Goal: Task Accomplishment & Management: Complete application form

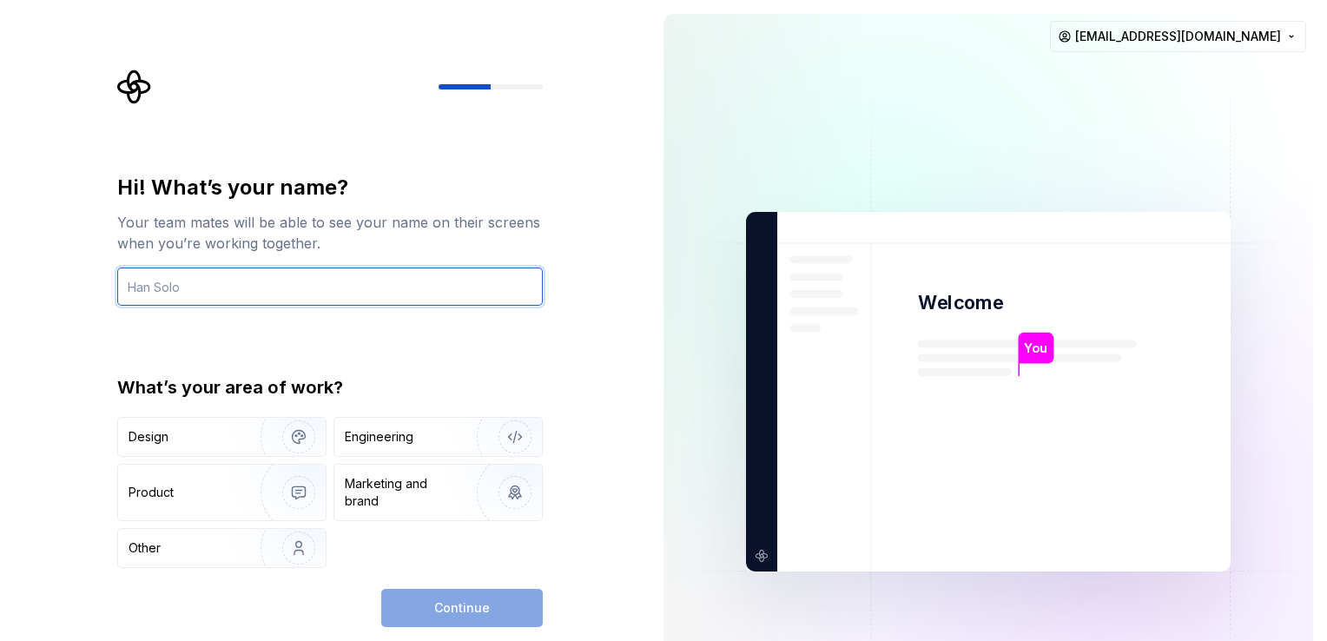
click at [156, 274] on input "text" at bounding box center [330, 286] width 426 height 38
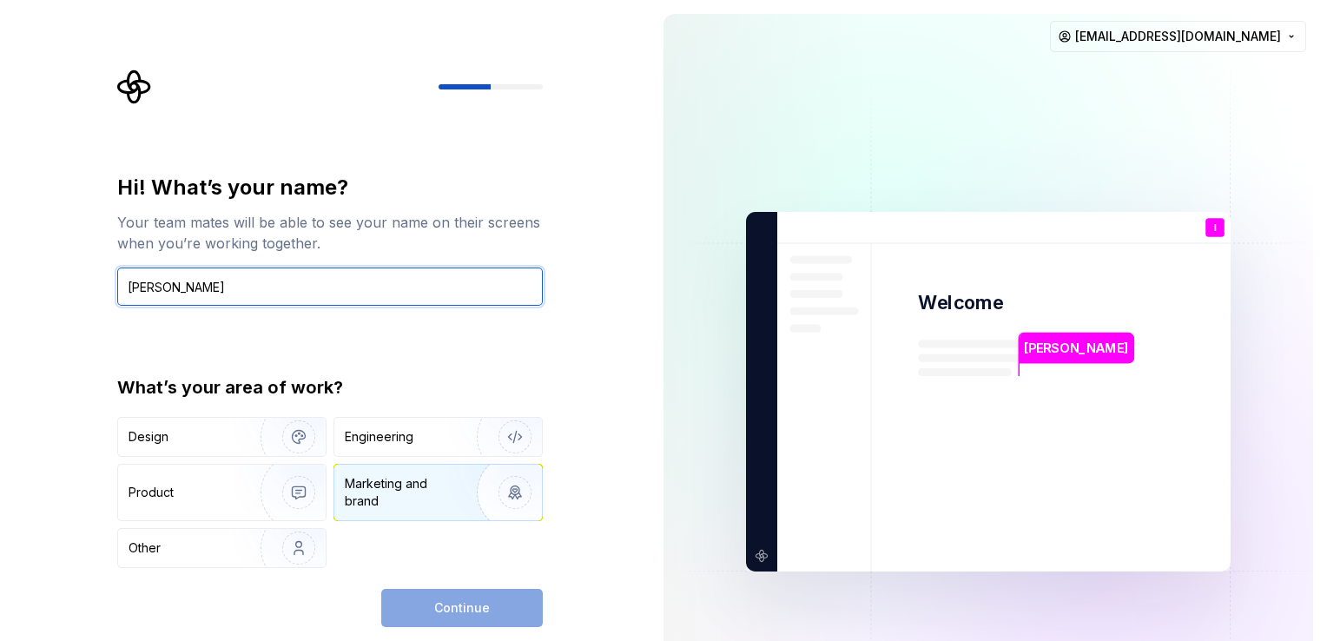
type input "Ines Oliveira"
click at [443, 476] on div "Marketing and brand" at bounding box center [403, 492] width 117 height 35
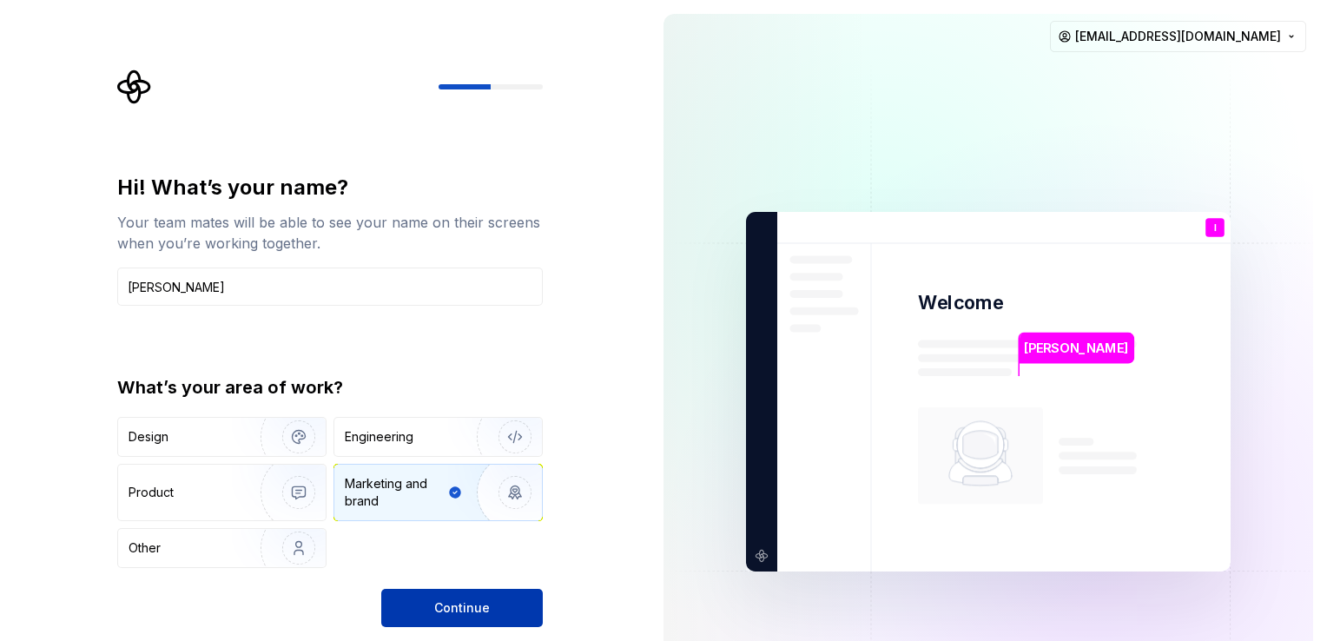
click at [462, 597] on button "Continue" at bounding box center [462, 608] width 162 height 38
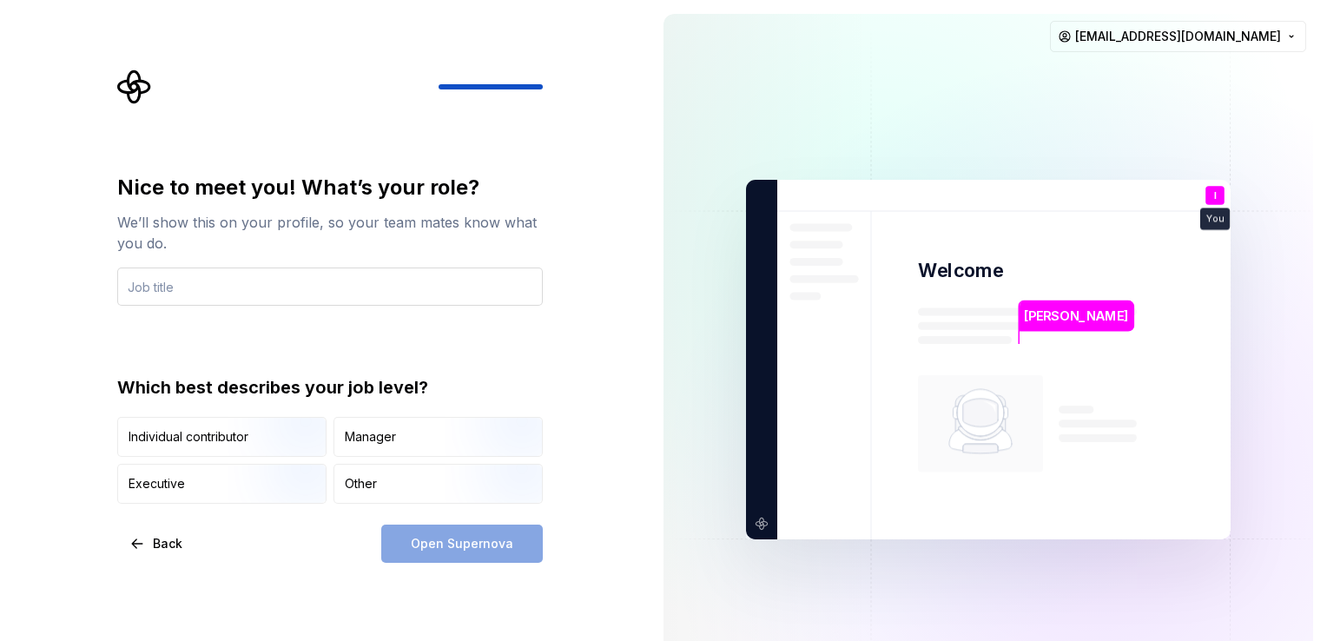
click at [350, 287] on input "text" at bounding box center [330, 286] width 426 height 38
type input "Senior Account Executive"
click at [442, 550] on div "Open Supernova" at bounding box center [462, 544] width 162 height 38
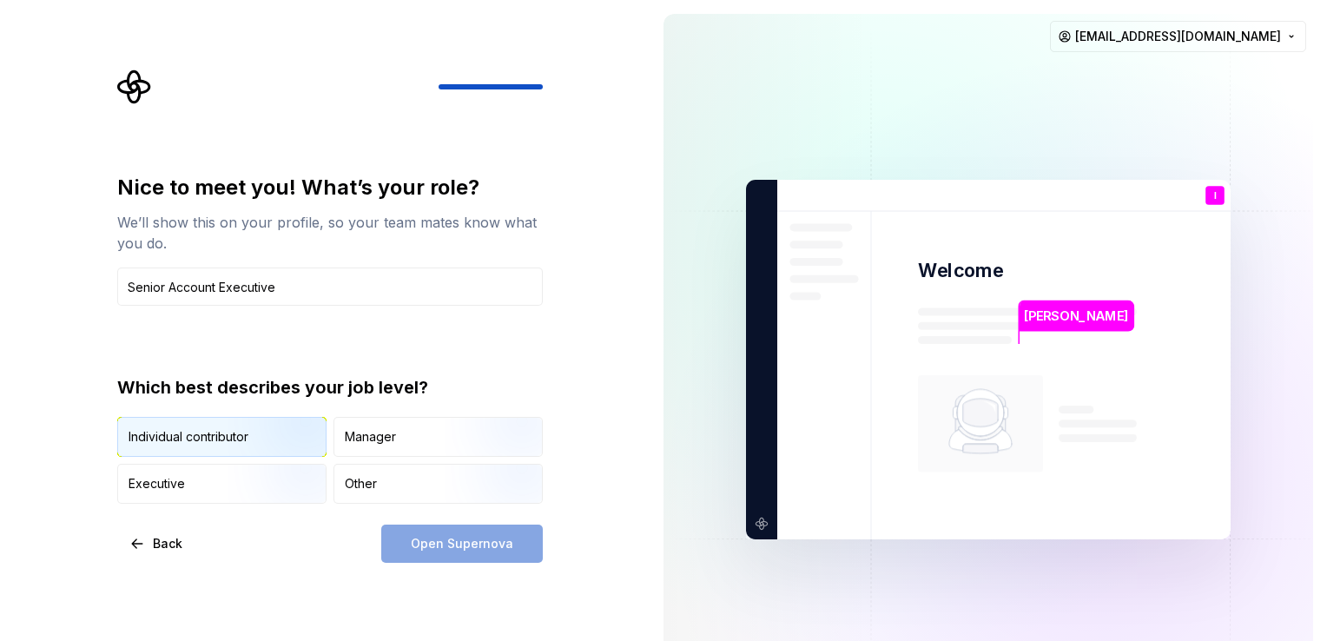
click at [274, 431] on img "button" at bounding box center [283, 458] width 111 height 116
click at [435, 537] on span "Open Supernova" at bounding box center [462, 543] width 102 height 17
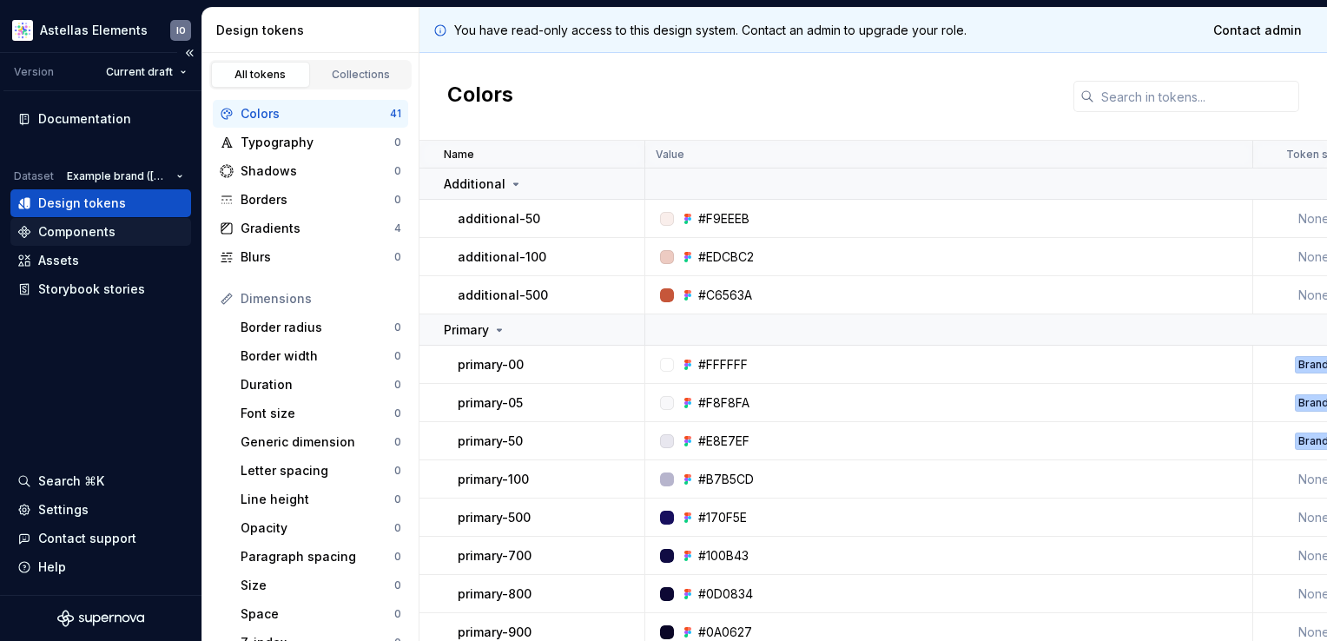
click at [110, 221] on div "Components" at bounding box center [100, 232] width 181 height 28
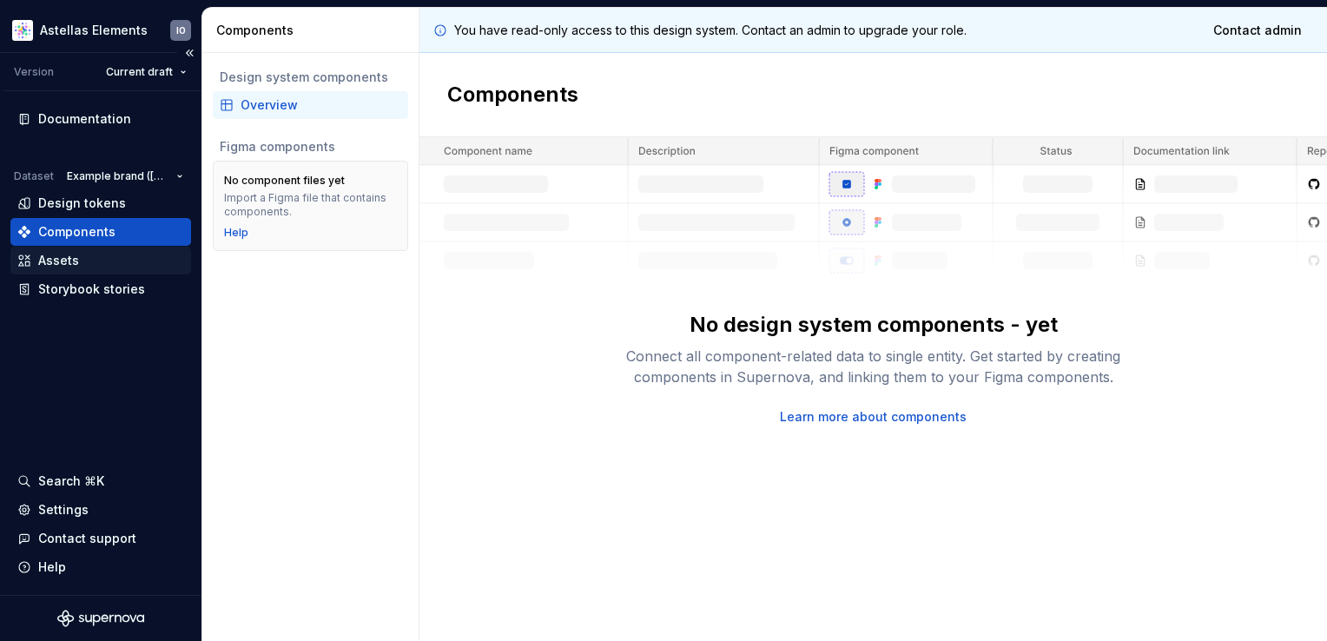
click at [113, 252] on div "Assets" at bounding box center [100, 260] width 167 height 17
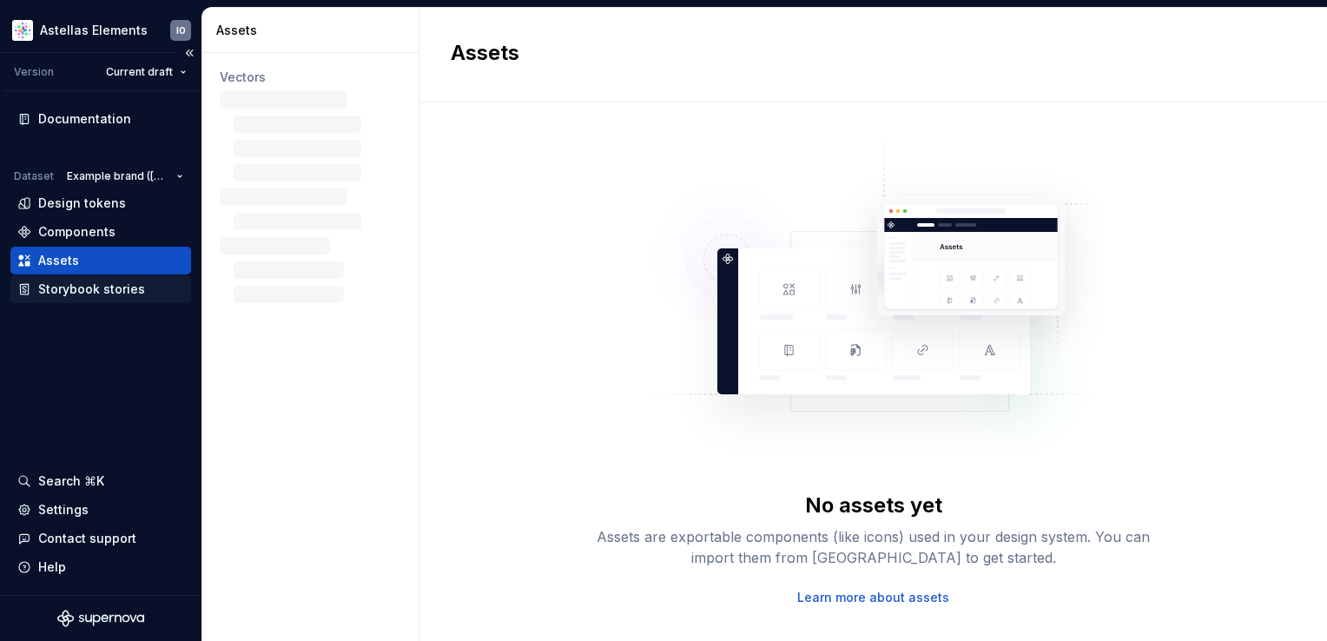
click at [102, 290] on div "Storybook stories" at bounding box center [91, 289] width 107 height 17
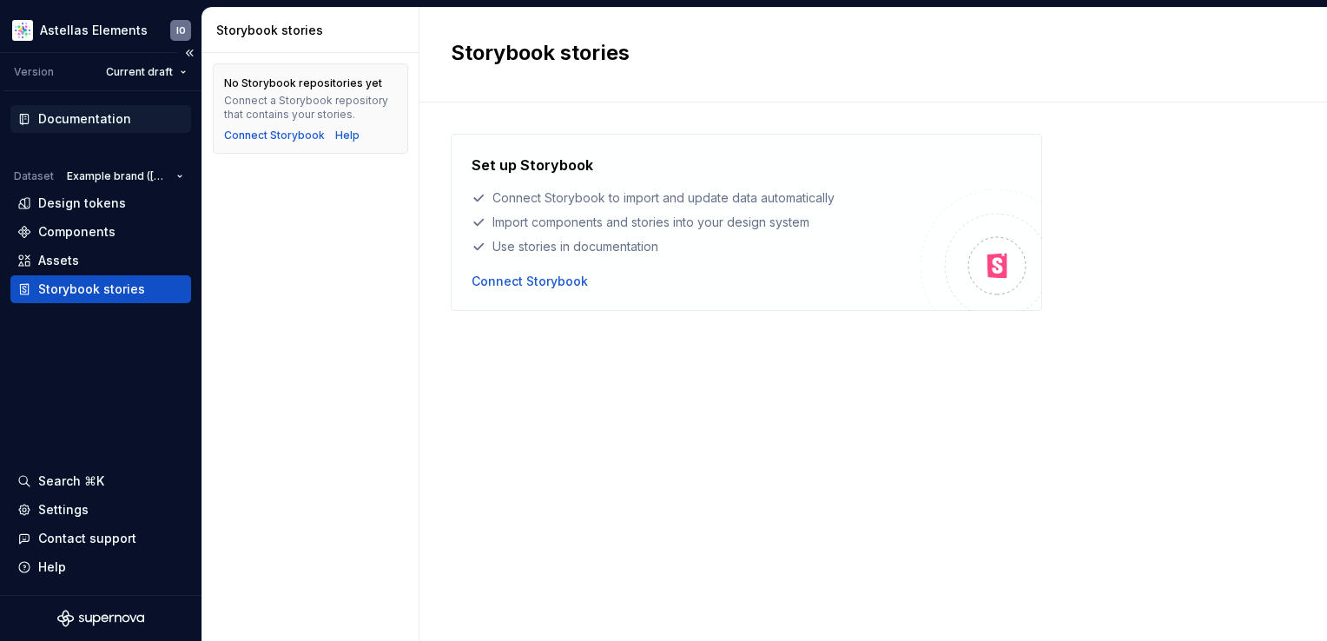
click at [91, 122] on div "Documentation" at bounding box center [84, 118] width 93 height 17
click at [109, 211] on div "Design tokens" at bounding box center [82, 203] width 88 height 17
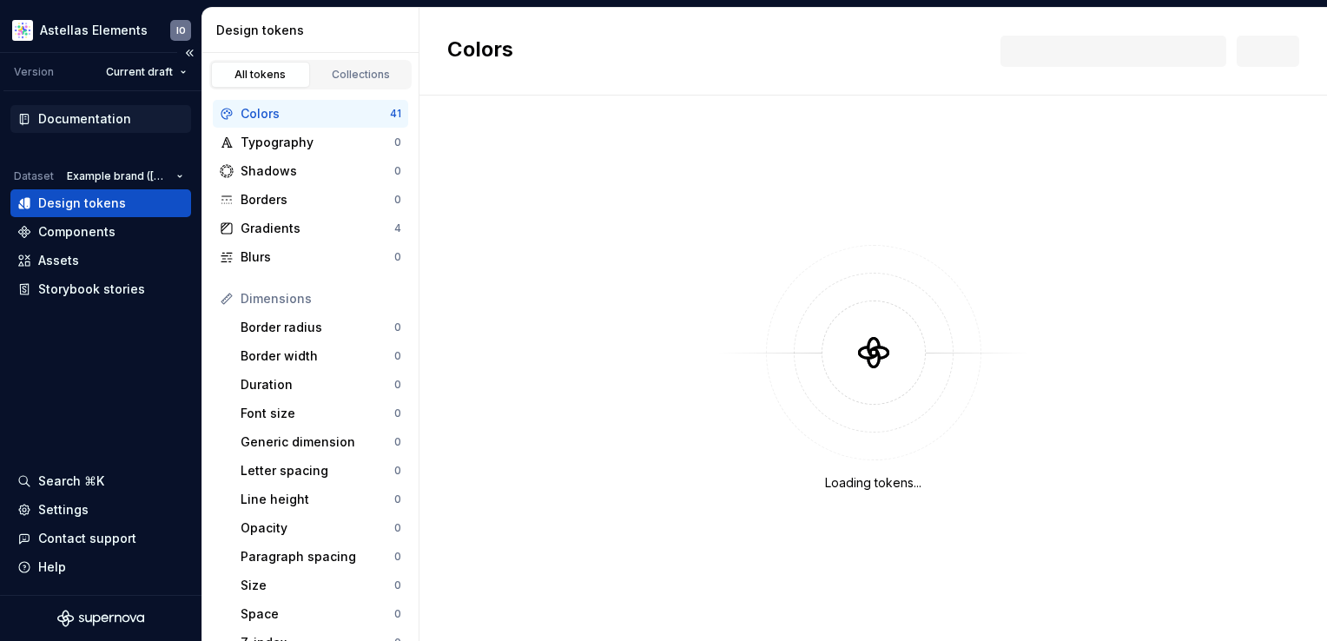
click at [87, 121] on div "Documentation" at bounding box center [84, 118] width 93 height 17
